Goal: Task Accomplishment & Management: Manage account settings

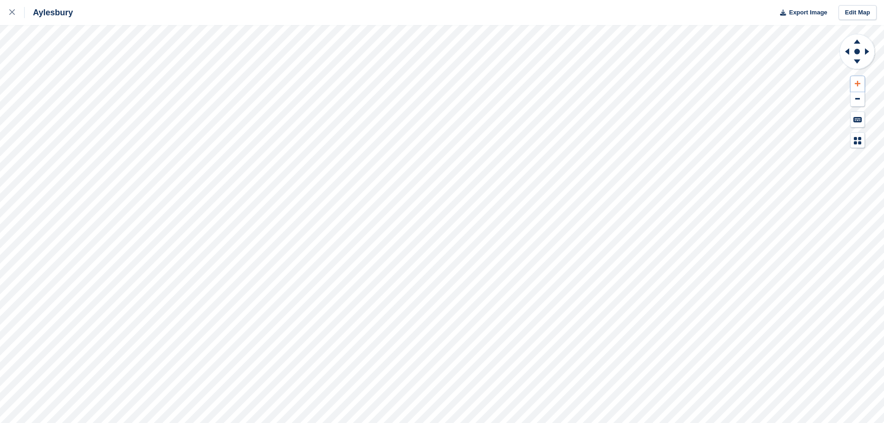
click at [859, 84] on icon at bounding box center [858, 84] width 6 height 6
click at [859, 41] on icon at bounding box center [857, 40] width 24 height 12
click at [856, 58] on icon at bounding box center [857, 63] width 24 height 12
click at [854, 82] on button at bounding box center [858, 83] width 14 height 15
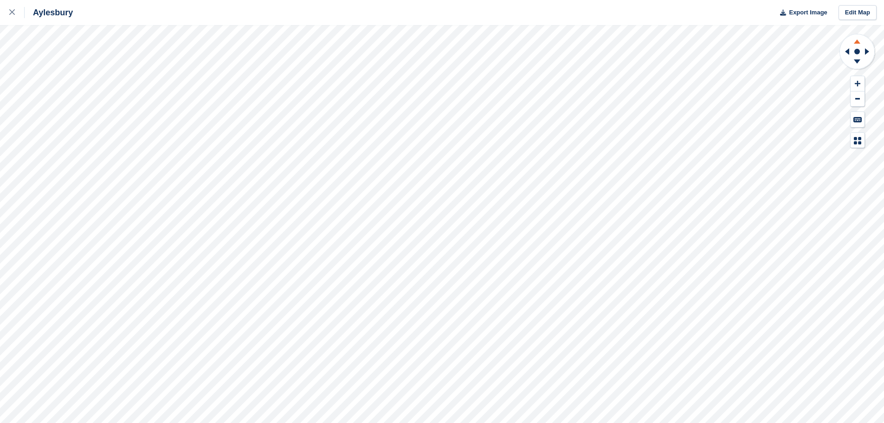
click at [857, 42] on icon at bounding box center [857, 41] width 6 height 4
click at [854, 98] on button at bounding box center [858, 98] width 14 height 15
click at [845, 50] on icon at bounding box center [846, 51] width 12 height 24
click at [869, 50] on icon at bounding box center [869, 51] width 12 height 24
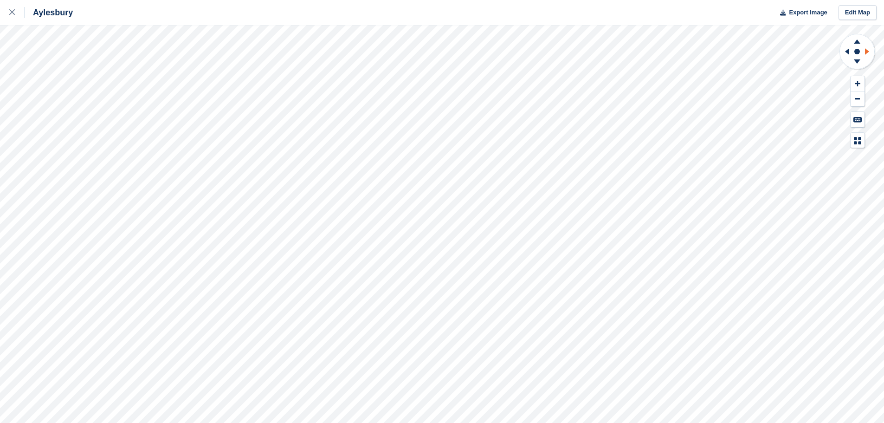
click at [869, 50] on icon at bounding box center [869, 51] width 12 height 24
click at [852, 52] on icon at bounding box center [846, 51] width 12 height 24
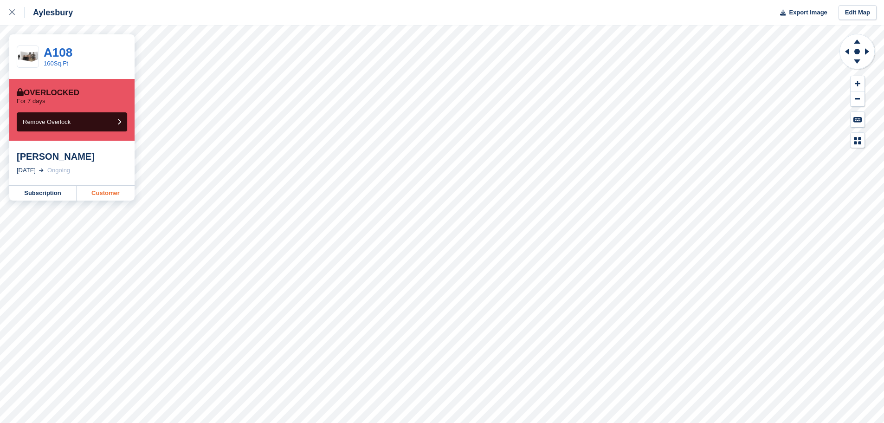
click at [105, 190] on link "Customer" at bounding box center [106, 193] width 58 height 15
click at [98, 192] on link "Customer" at bounding box center [106, 193] width 58 height 15
click at [104, 191] on link "Customer" at bounding box center [106, 193] width 58 height 15
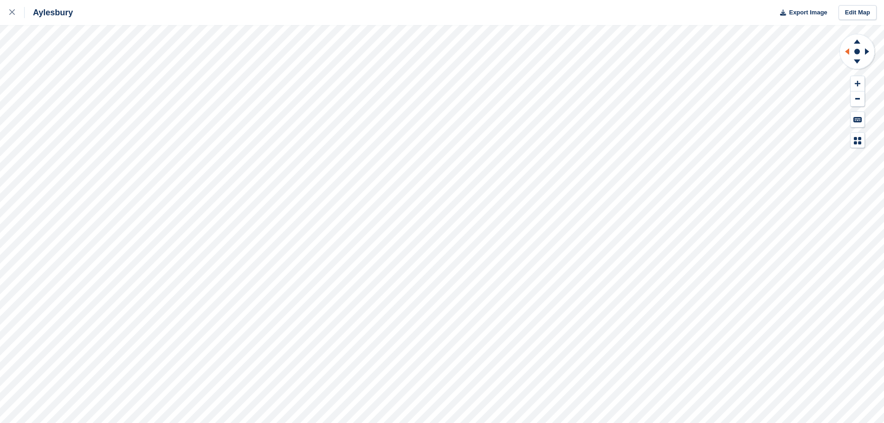
click at [845, 50] on icon at bounding box center [846, 51] width 12 height 24
click at [856, 78] on button at bounding box center [858, 83] width 14 height 15
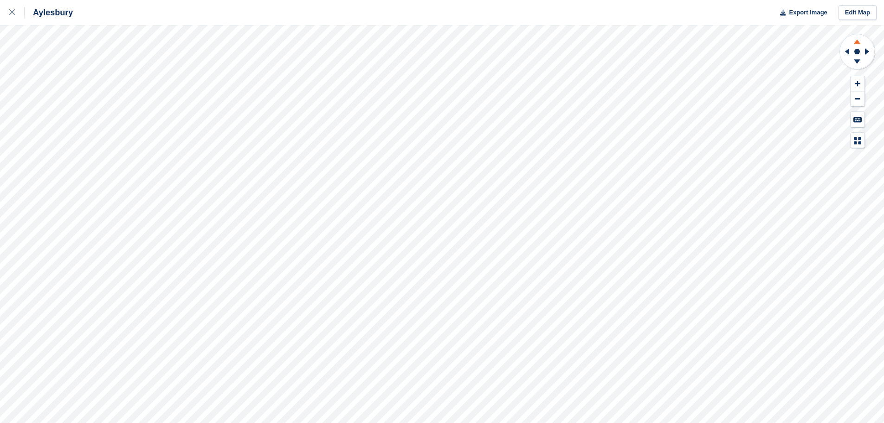
click at [859, 40] on icon at bounding box center [857, 40] width 24 height 12
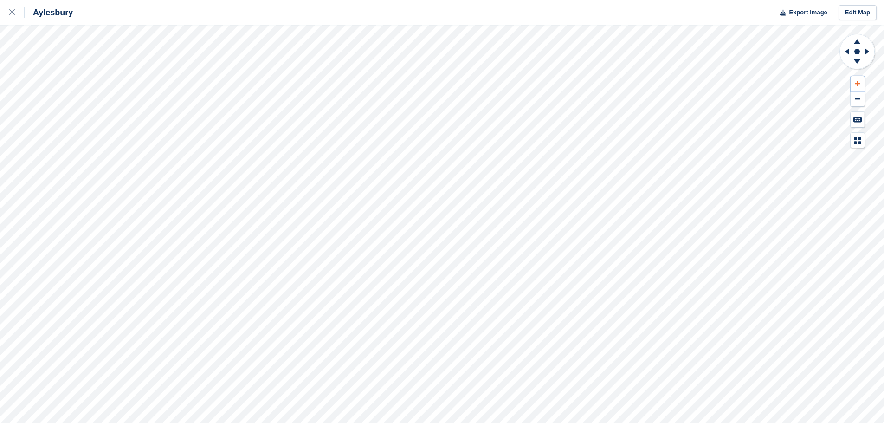
click at [855, 85] on icon at bounding box center [858, 83] width 6 height 6
click at [869, 51] on icon at bounding box center [869, 51] width 12 height 24
click at [857, 82] on icon at bounding box center [858, 84] width 6 height 6
click at [858, 42] on icon at bounding box center [857, 41] width 6 height 4
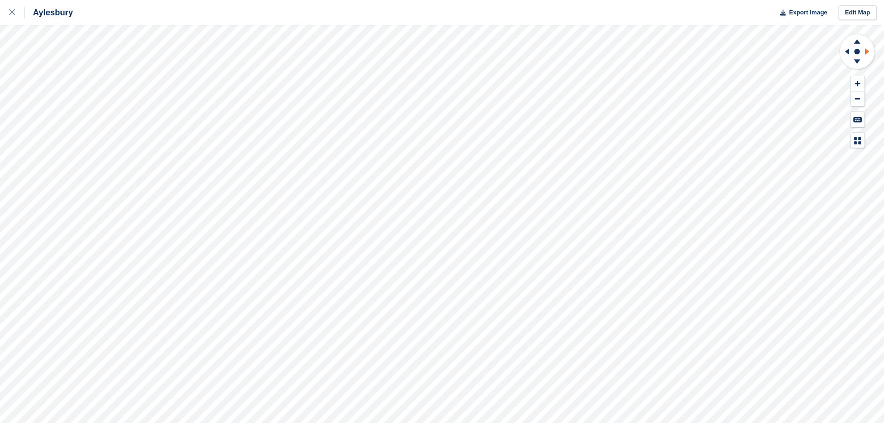
click at [864, 52] on icon at bounding box center [869, 51] width 12 height 24
click at [845, 51] on icon at bounding box center [846, 51] width 12 height 24
click at [846, 51] on icon at bounding box center [846, 51] width 12 height 24
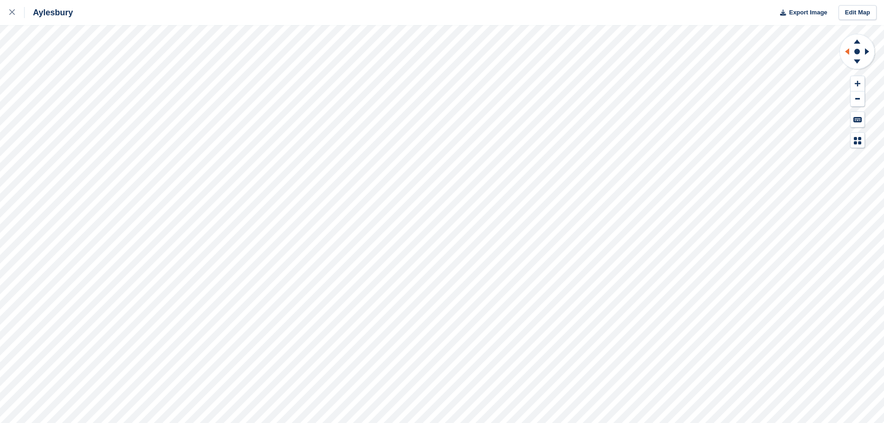
click at [846, 51] on icon at bounding box center [846, 51] width 12 height 24
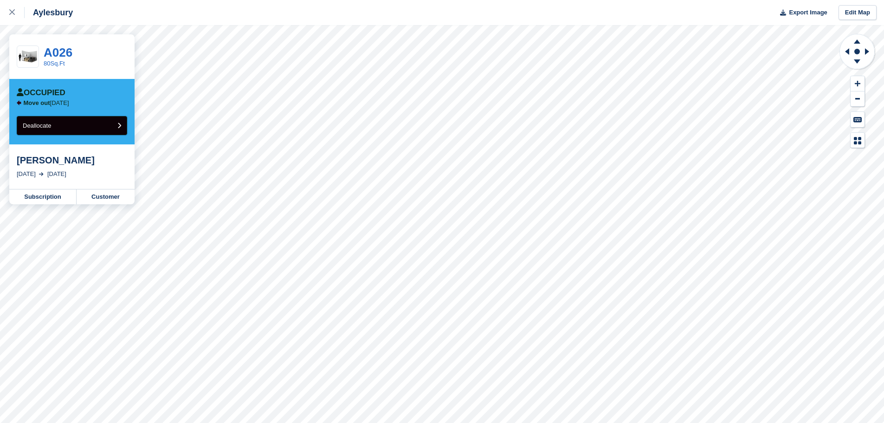
click at [116, 126] on button "Deallocate" at bounding box center [72, 125] width 110 height 19
click at [60, 61] on link "104Sq.Ft With Power" at bounding box center [72, 63] width 57 height 7
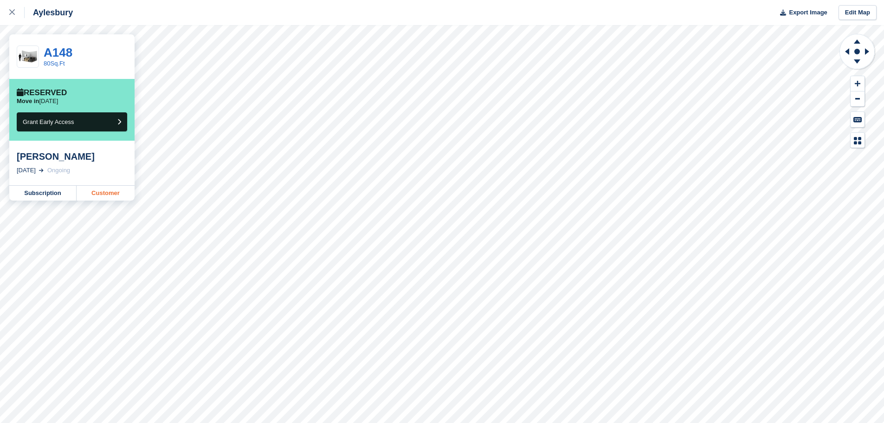
click at [105, 196] on link "Customer" at bounding box center [106, 193] width 58 height 15
click at [39, 194] on link "Subscription" at bounding box center [42, 193] width 67 height 15
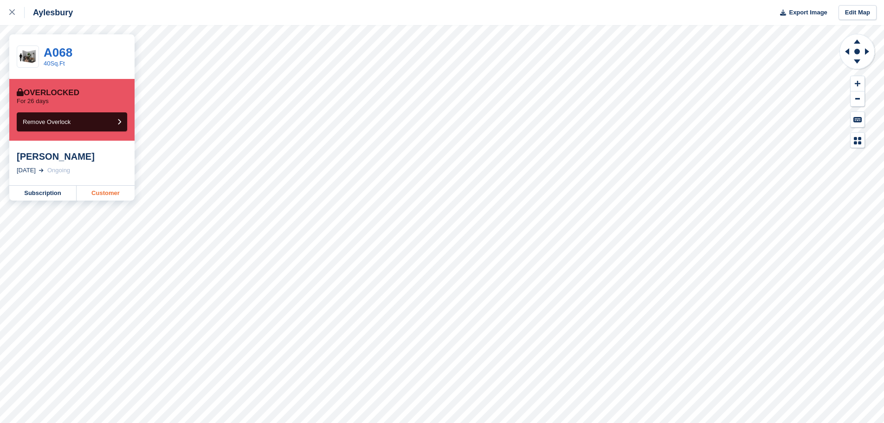
click at [97, 190] on link "Customer" at bounding box center [106, 193] width 58 height 15
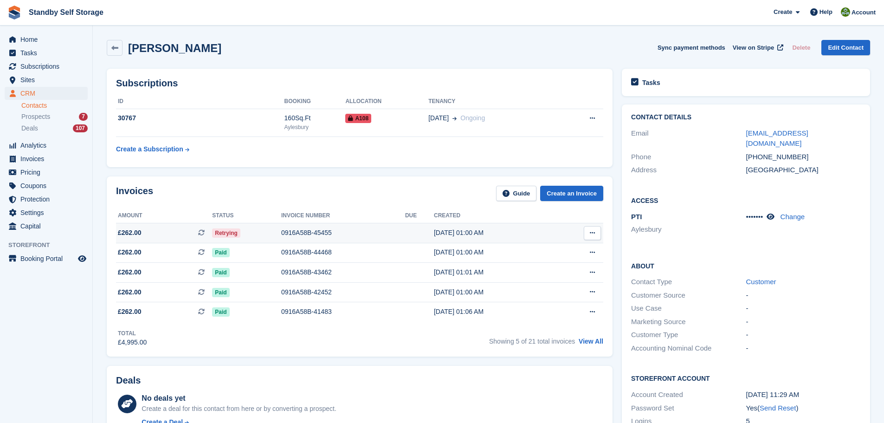
click at [298, 231] on div "0916A58B-45455" at bounding box center [343, 233] width 124 height 10
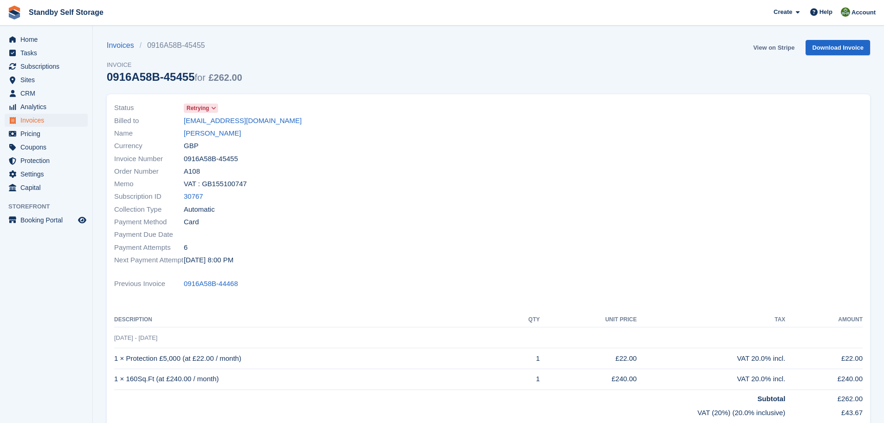
click at [776, 47] on link "View on Stripe" at bounding box center [773, 47] width 49 height 15
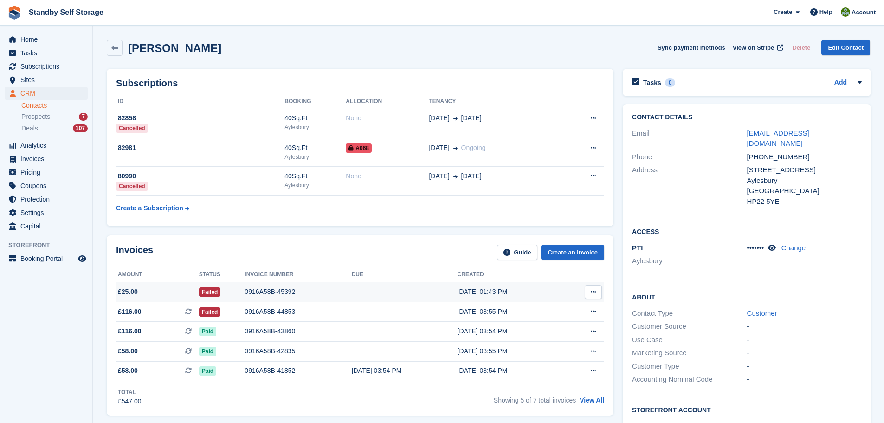
click at [262, 288] on div "0916A58B-45392" at bounding box center [298, 292] width 107 height 10
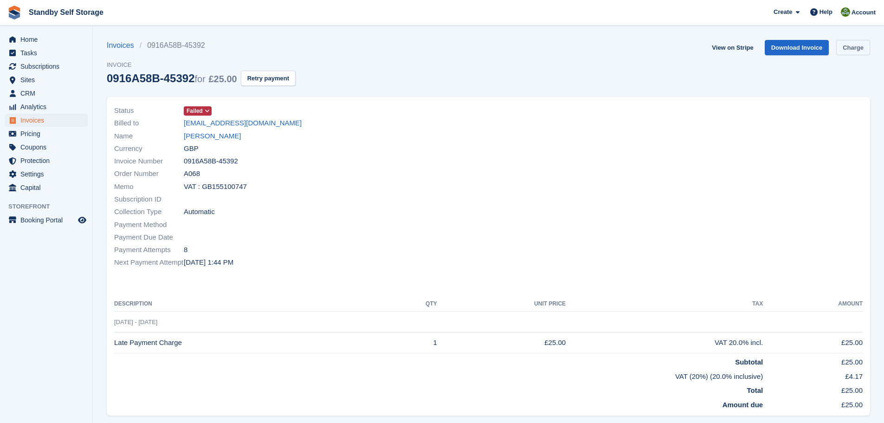
click at [852, 46] on link "Charge" at bounding box center [853, 47] width 34 height 15
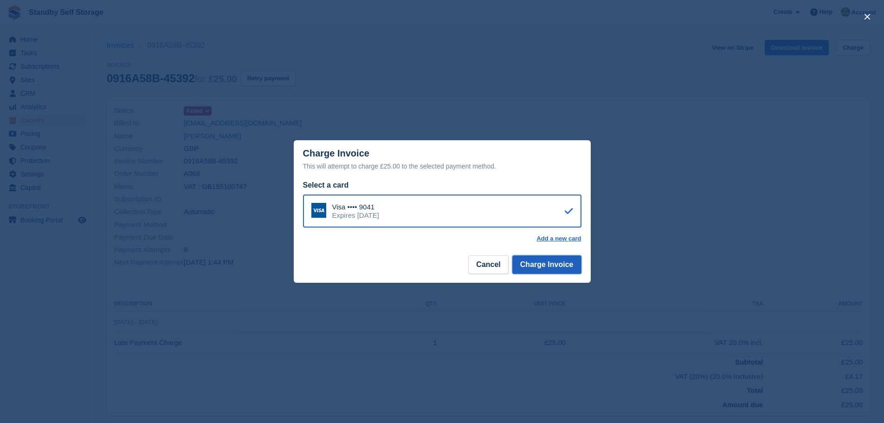
click at [546, 262] on button "Charge Invoice" at bounding box center [546, 264] width 69 height 19
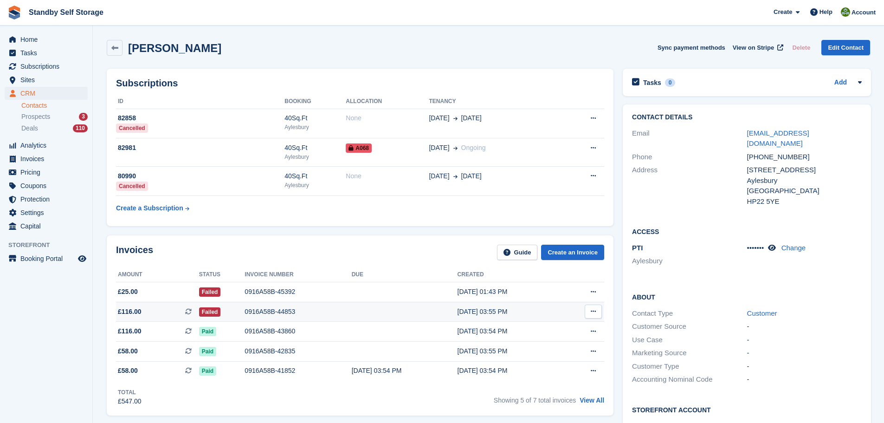
click at [264, 314] on div "0916A58B-44853" at bounding box center [298, 312] width 107 height 10
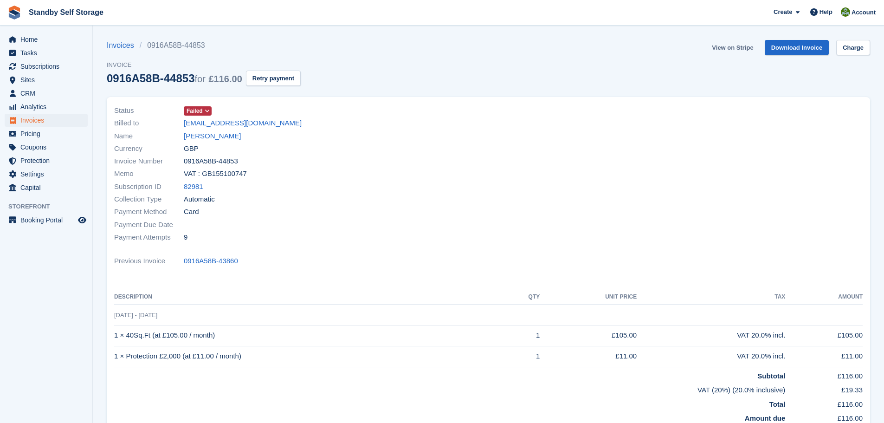
click at [738, 49] on link "View on Stripe" at bounding box center [732, 47] width 49 height 15
click at [278, 79] on button "Retry payment" at bounding box center [273, 78] width 55 height 15
